Goal: Task Accomplishment & Management: Use online tool/utility

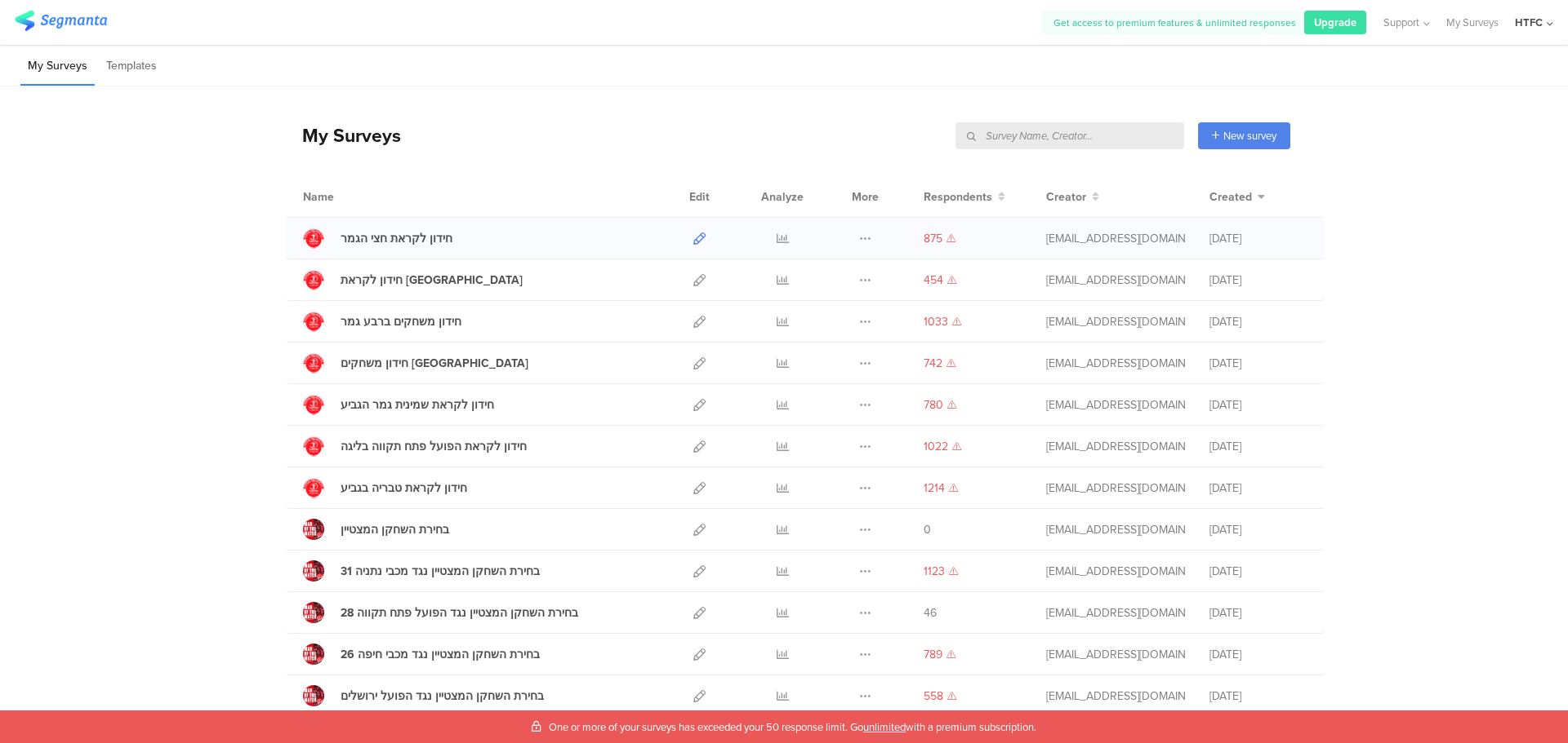
click at [695, 240] on icon at bounding box center [699, 238] width 13 height 13
click at [1234, 143] on span "New survey" at bounding box center [1249, 136] width 53 height 15
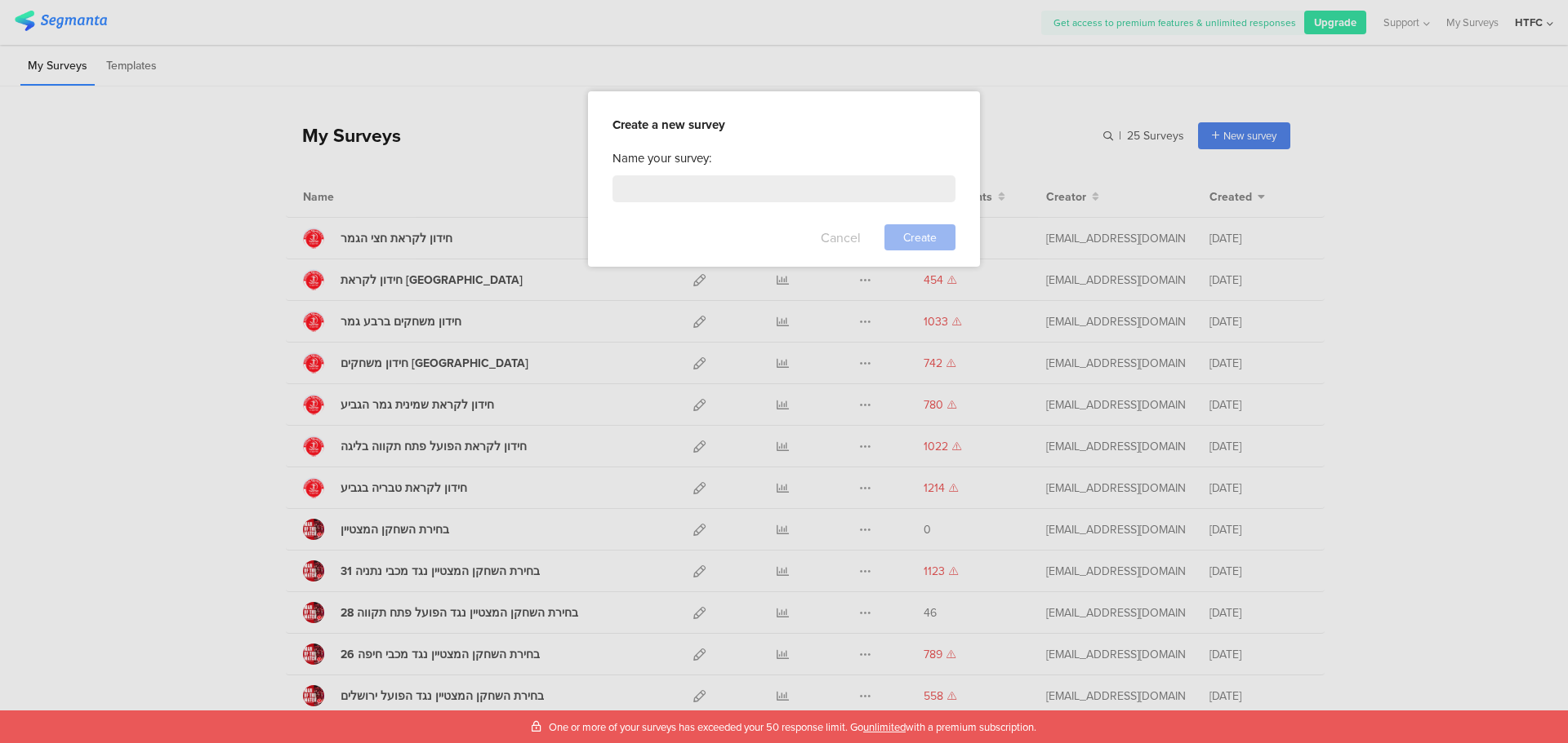
click at [851, 242] on button "Cancel" at bounding box center [840, 237] width 40 height 26
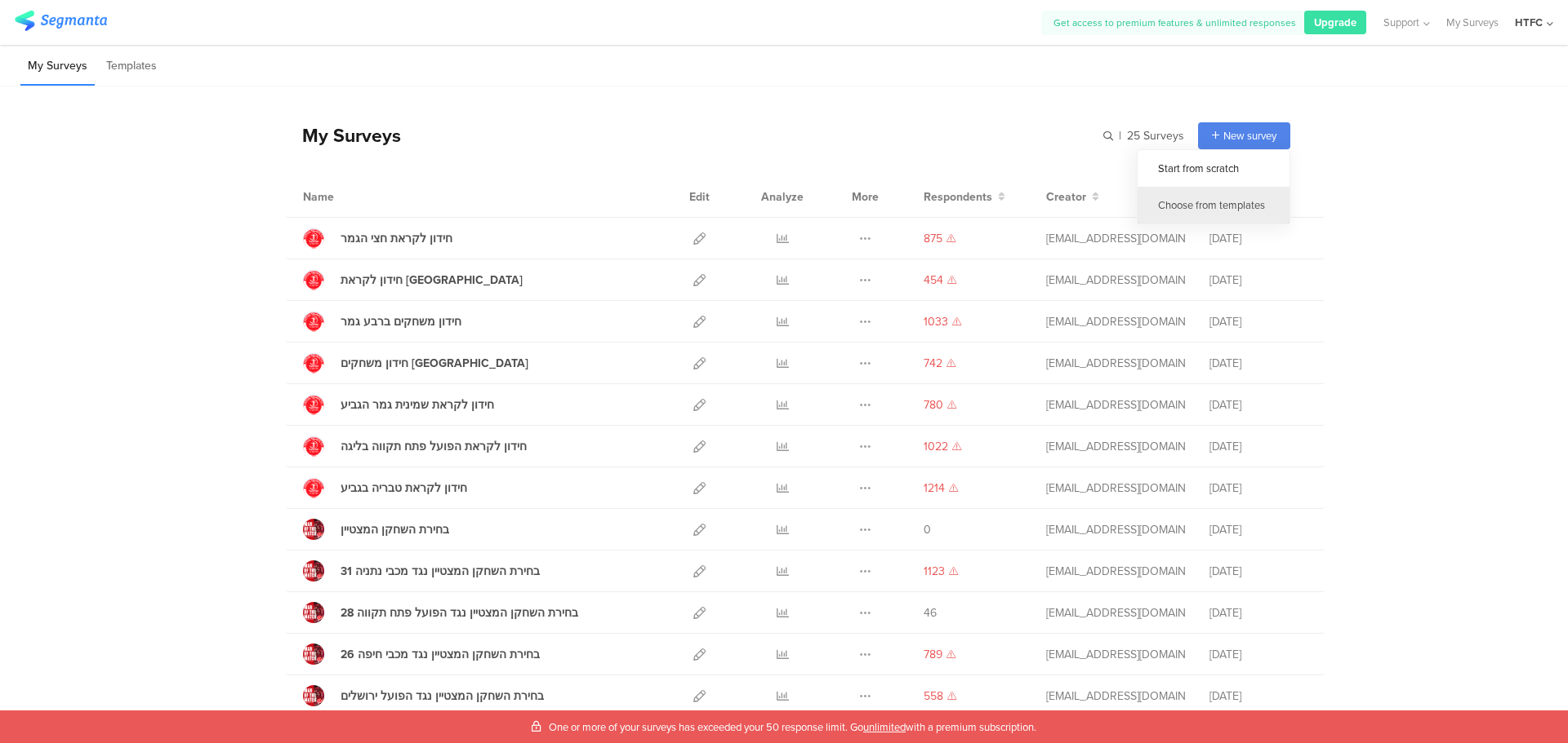
click at [1183, 205] on div "Choose from templates" at bounding box center [1213, 206] width 152 height 37
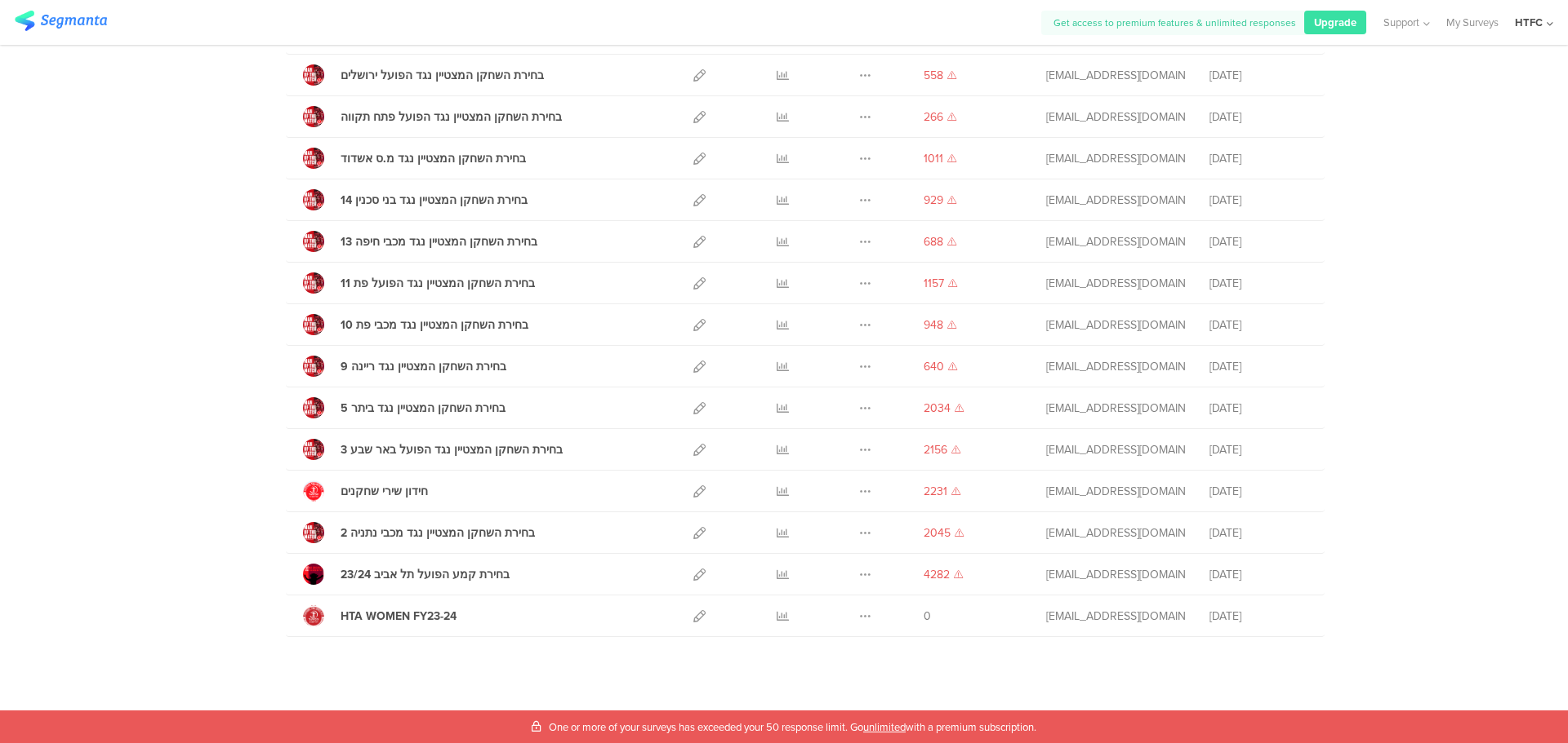
scroll to position [306, 0]
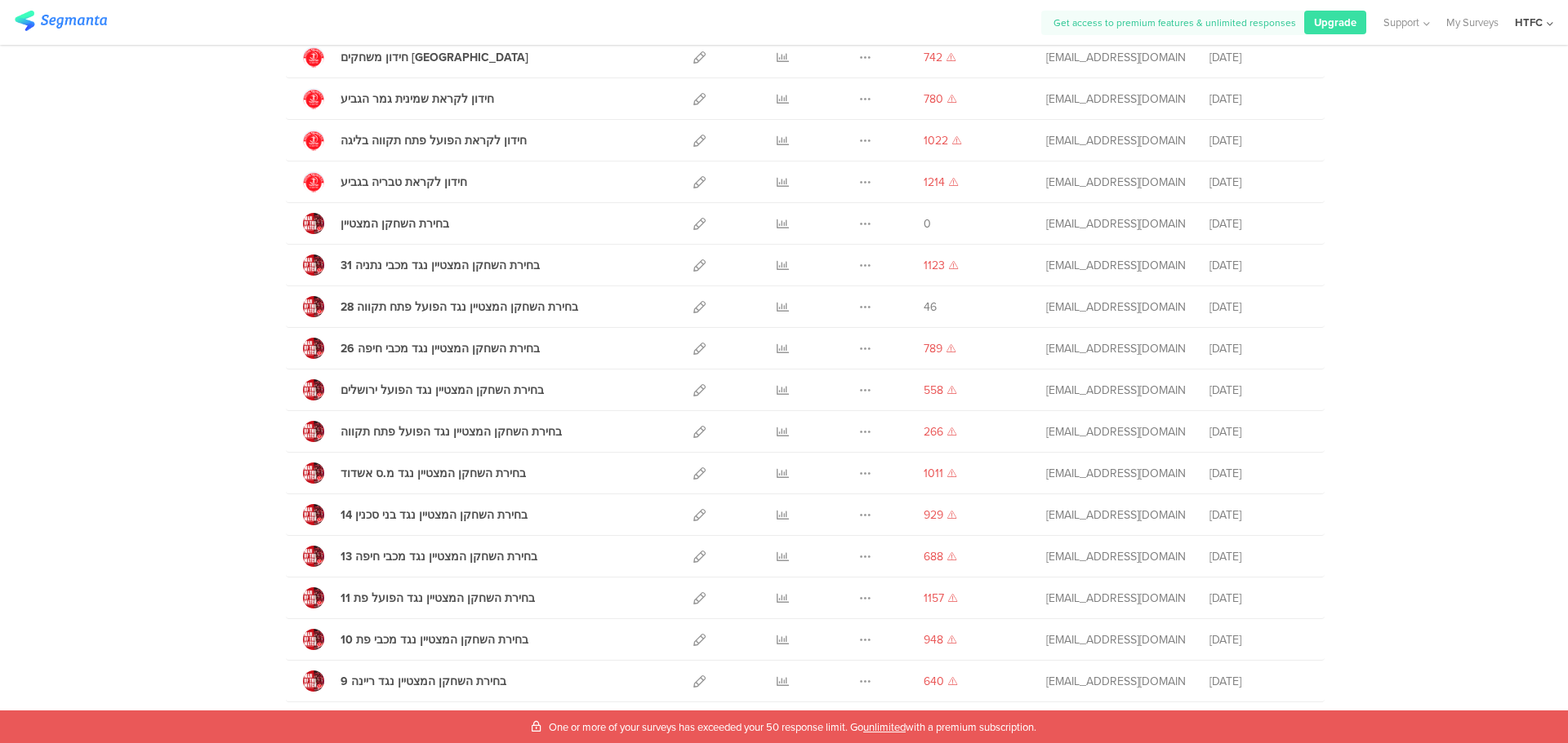
drag, startPoint x: 1355, startPoint y: 546, endPoint x: 1190, endPoint y: -61, distance: 629.0
